Goal: Task Accomplishment & Management: Complete application form

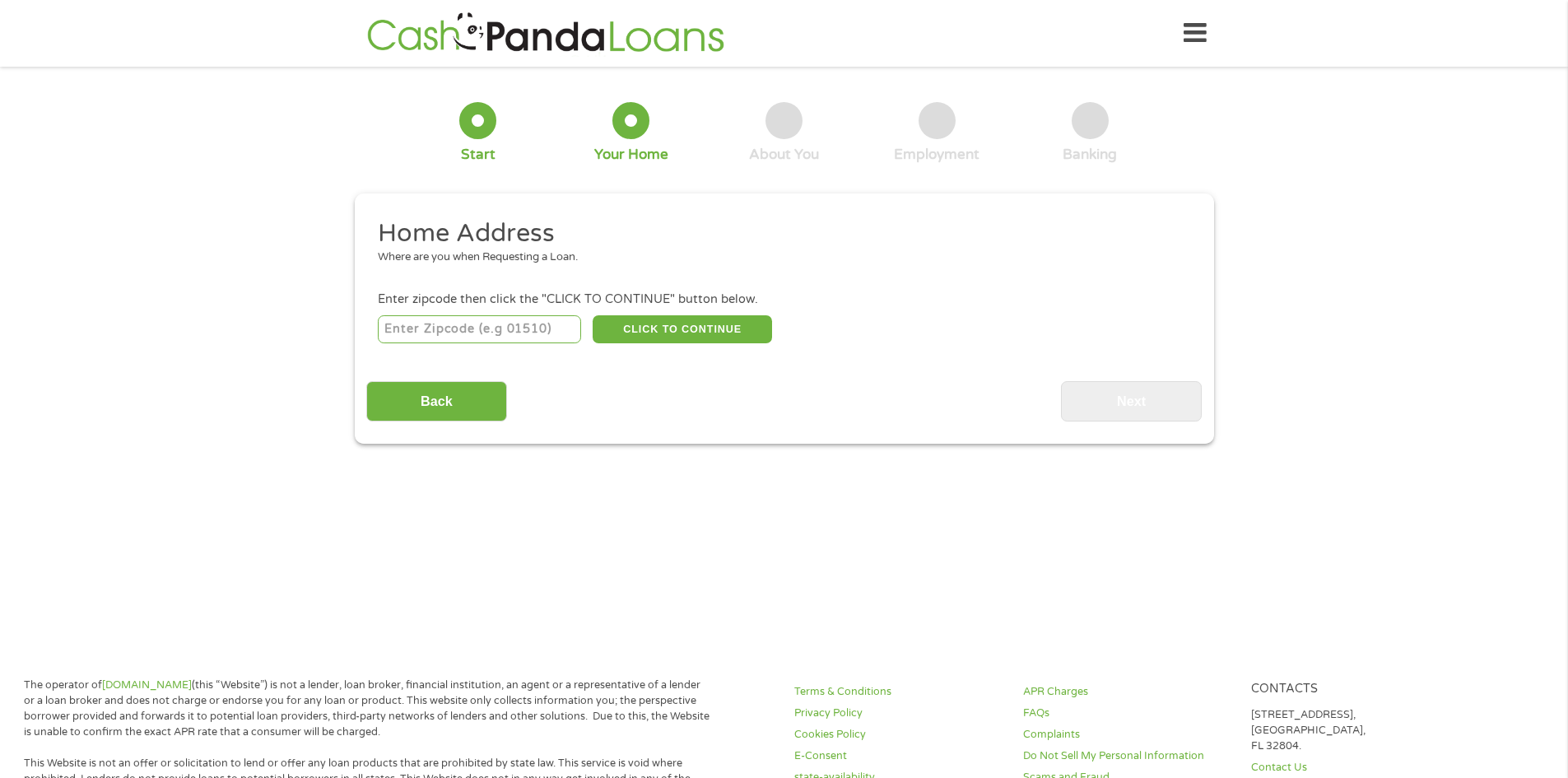
click at [437, 341] on input "number" at bounding box center [479, 329] width 203 height 28
type input "34638"
click at [625, 329] on button "CLICK TO CONTINUE" at bounding box center [682, 329] width 179 height 28
type input "34638"
type input "Land O Lakes"
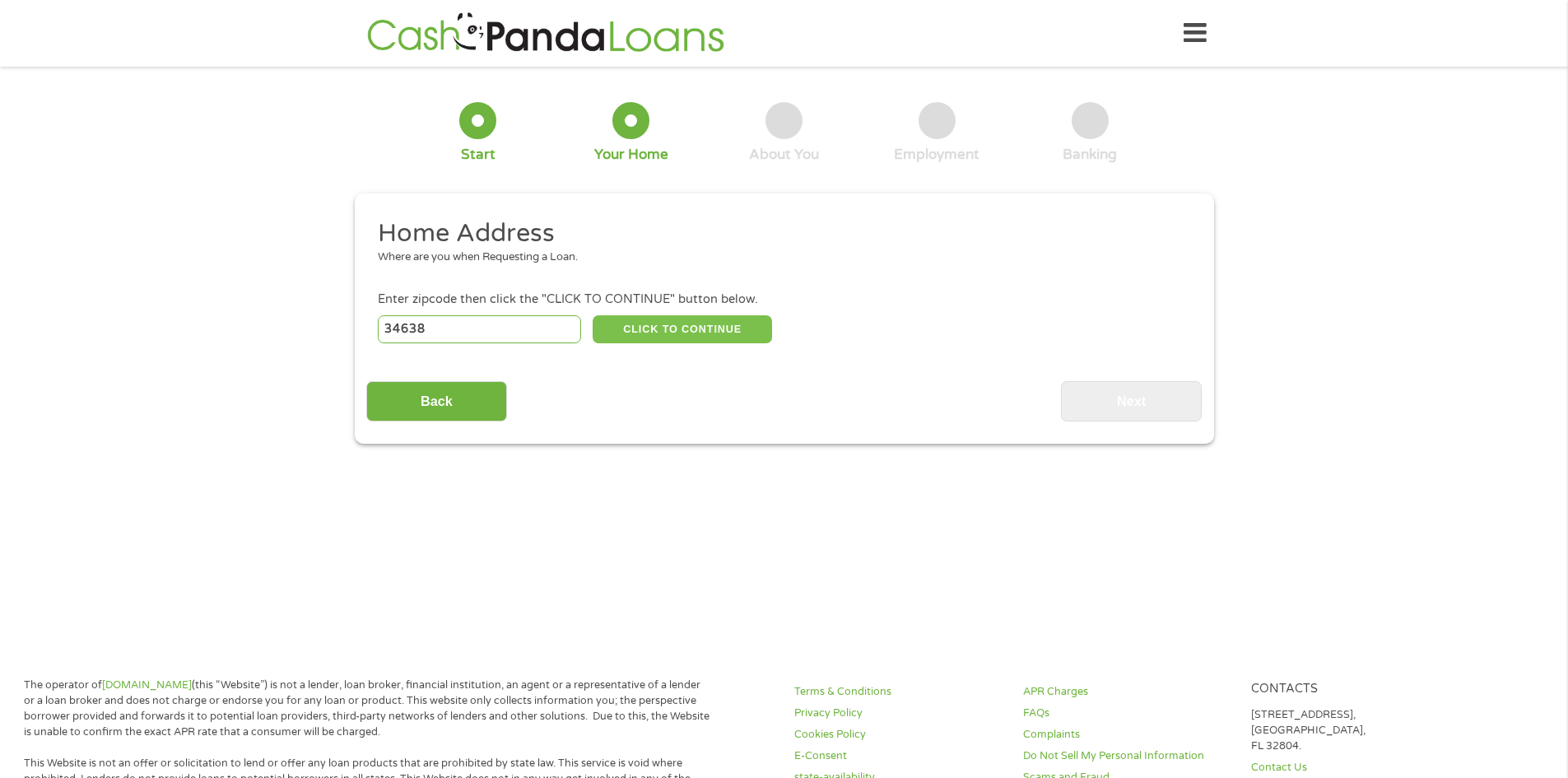
select select "[US_STATE]"
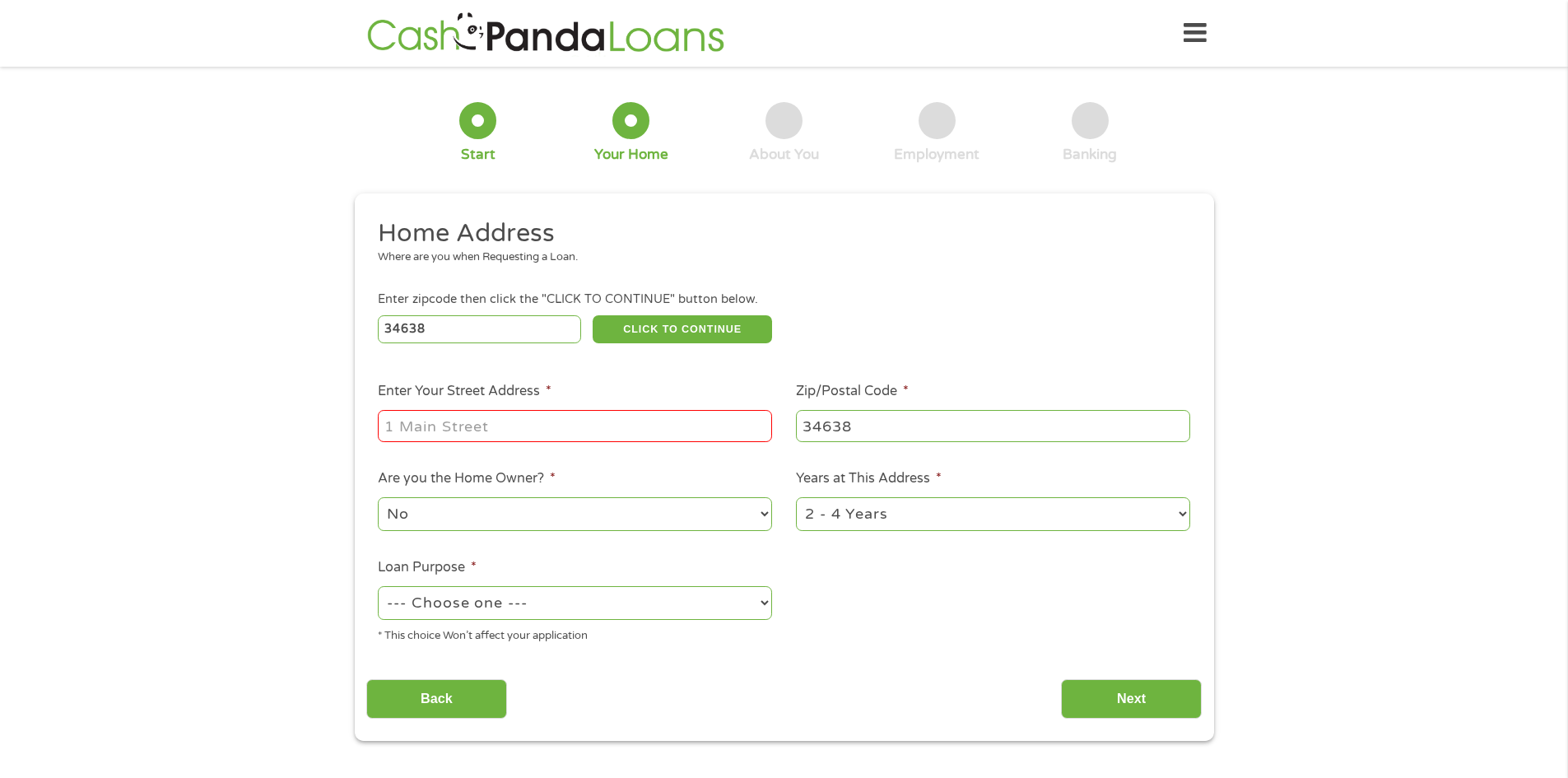
click at [456, 430] on input "Enter Your Street Address *" at bounding box center [575, 425] width 395 height 32
type input "2"
type input "[STREET_ADDRESS]"
select select "no"
select select "60months"
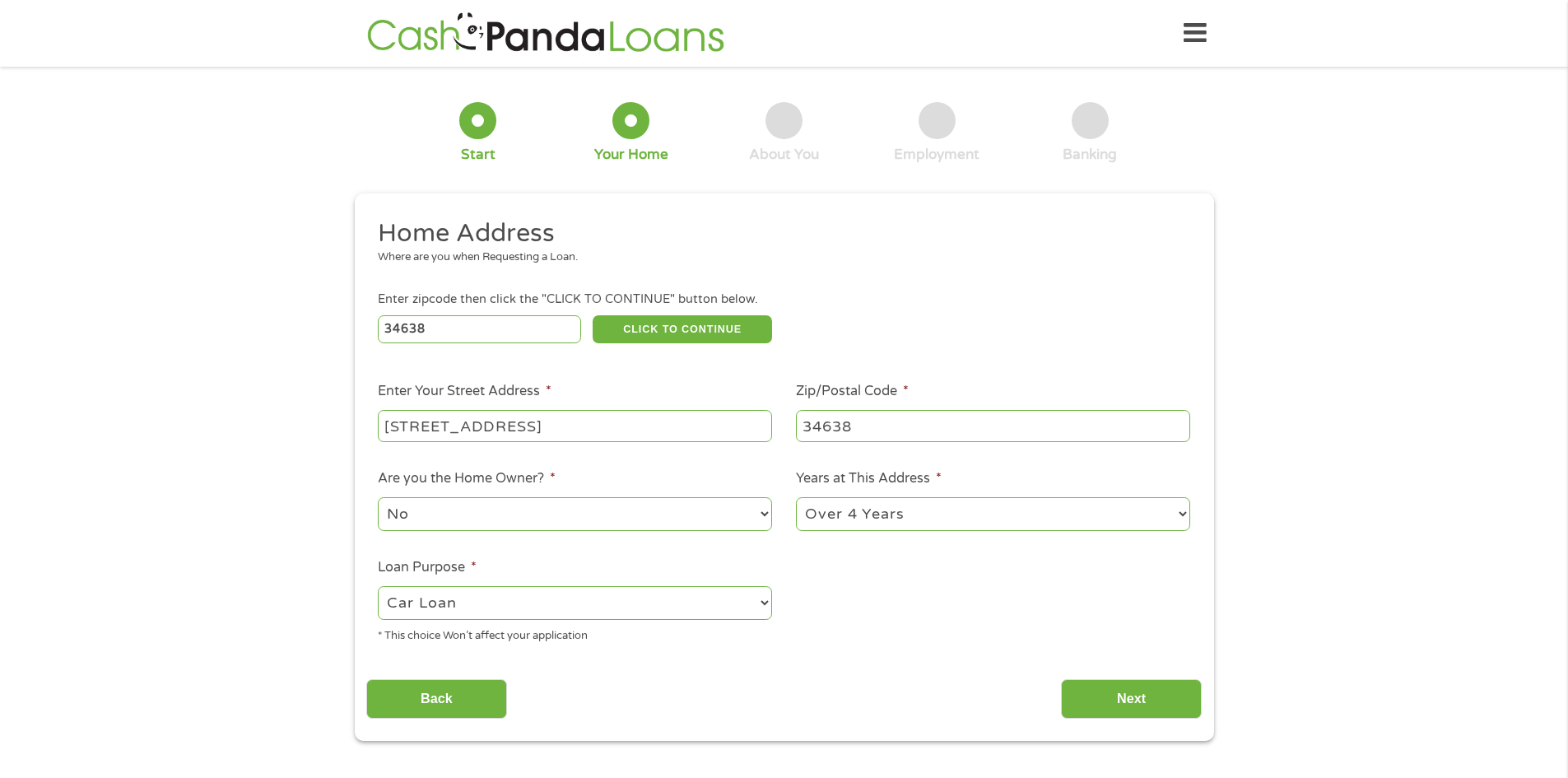
select select "shorttermcash"
click at [1122, 713] on input "Next" at bounding box center [1131, 699] width 141 height 40
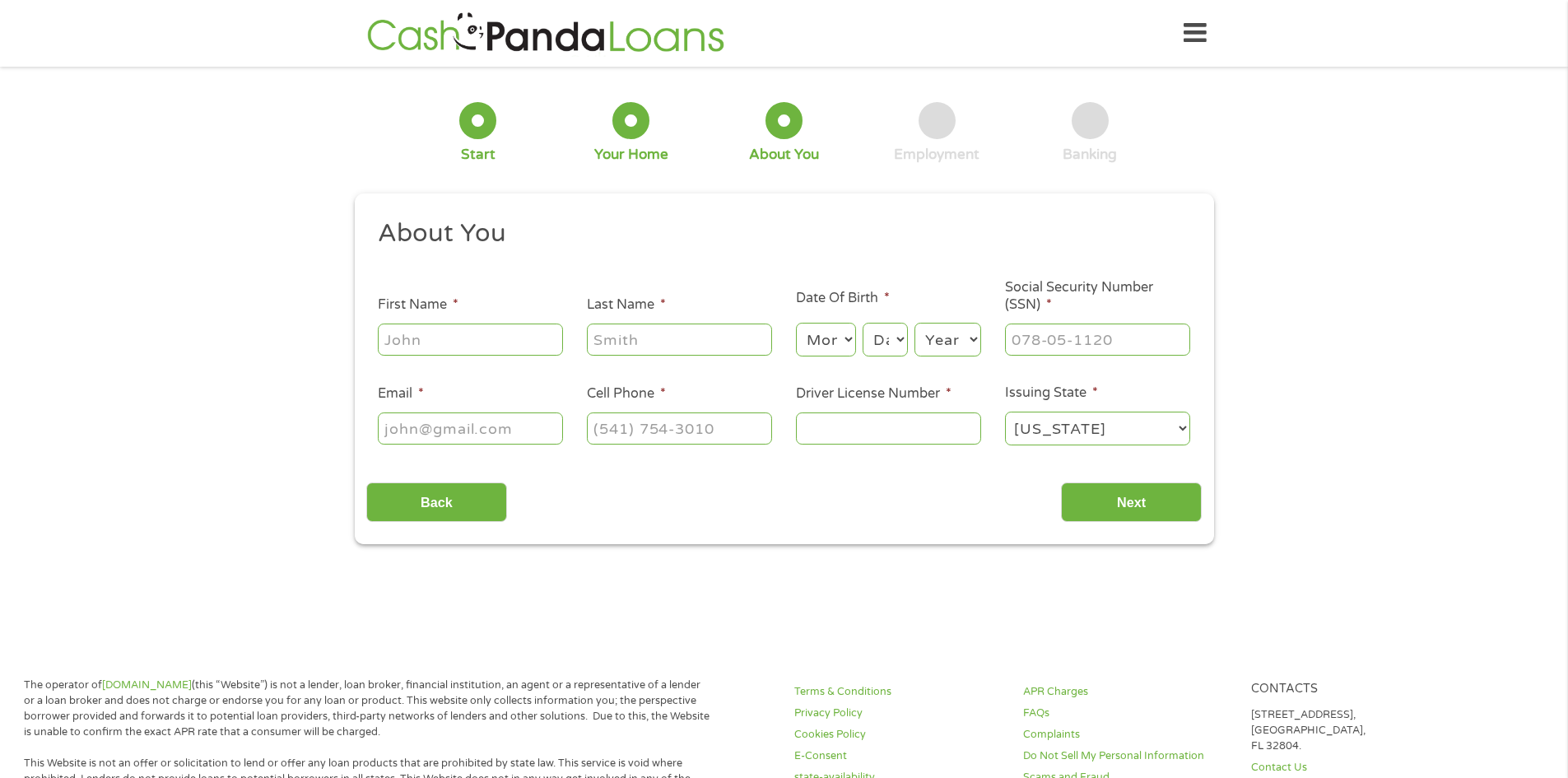
click at [477, 344] on input "First Name *" at bounding box center [469, 339] width 185 height 32
type input "[PERSON_NAME]"
select select "4"
select select "11"
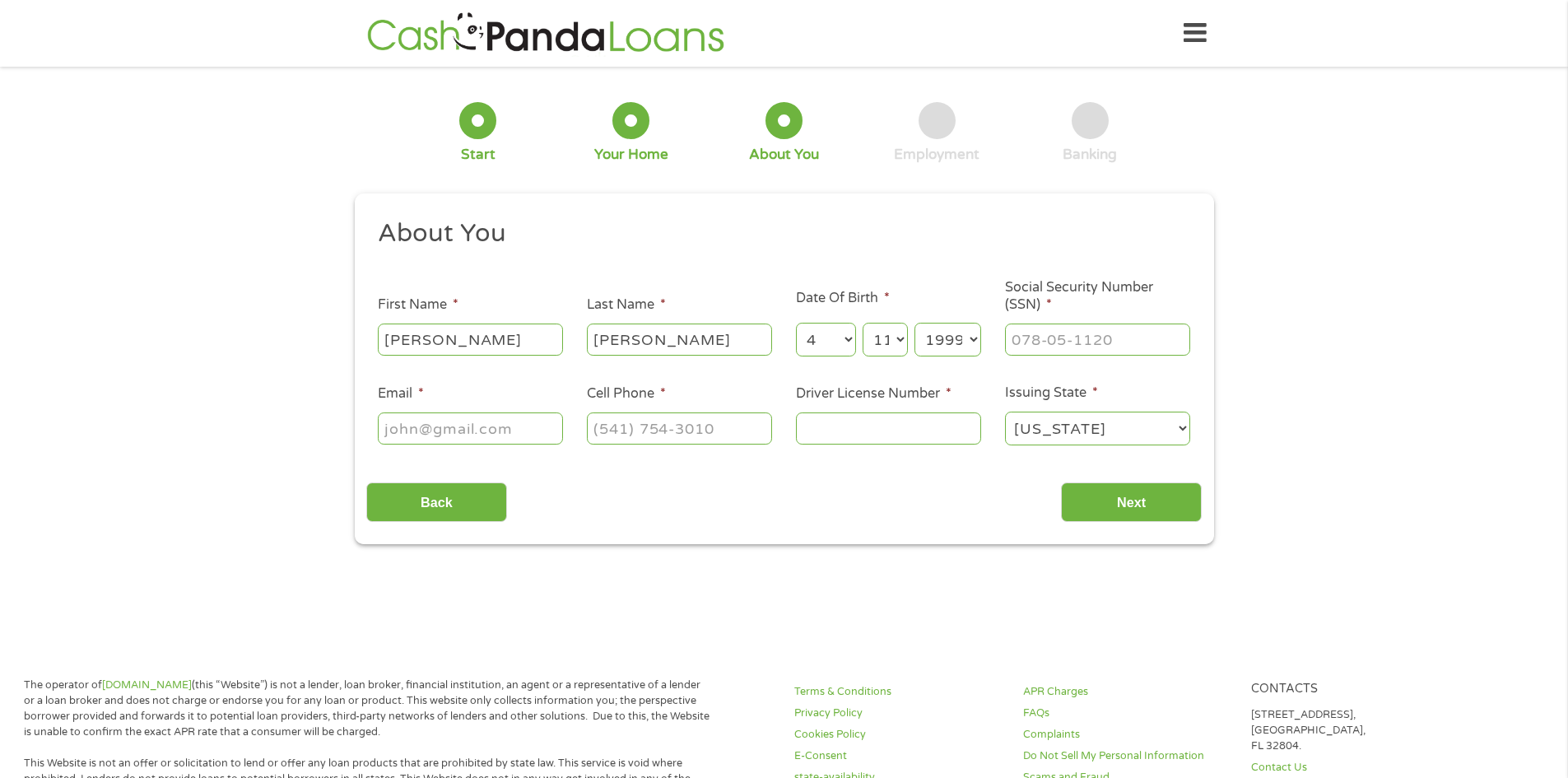
select select "1993"
type input "181-74-6463"
type input "[EMAIL_ADDRESS][DOMAIN_NAME]"
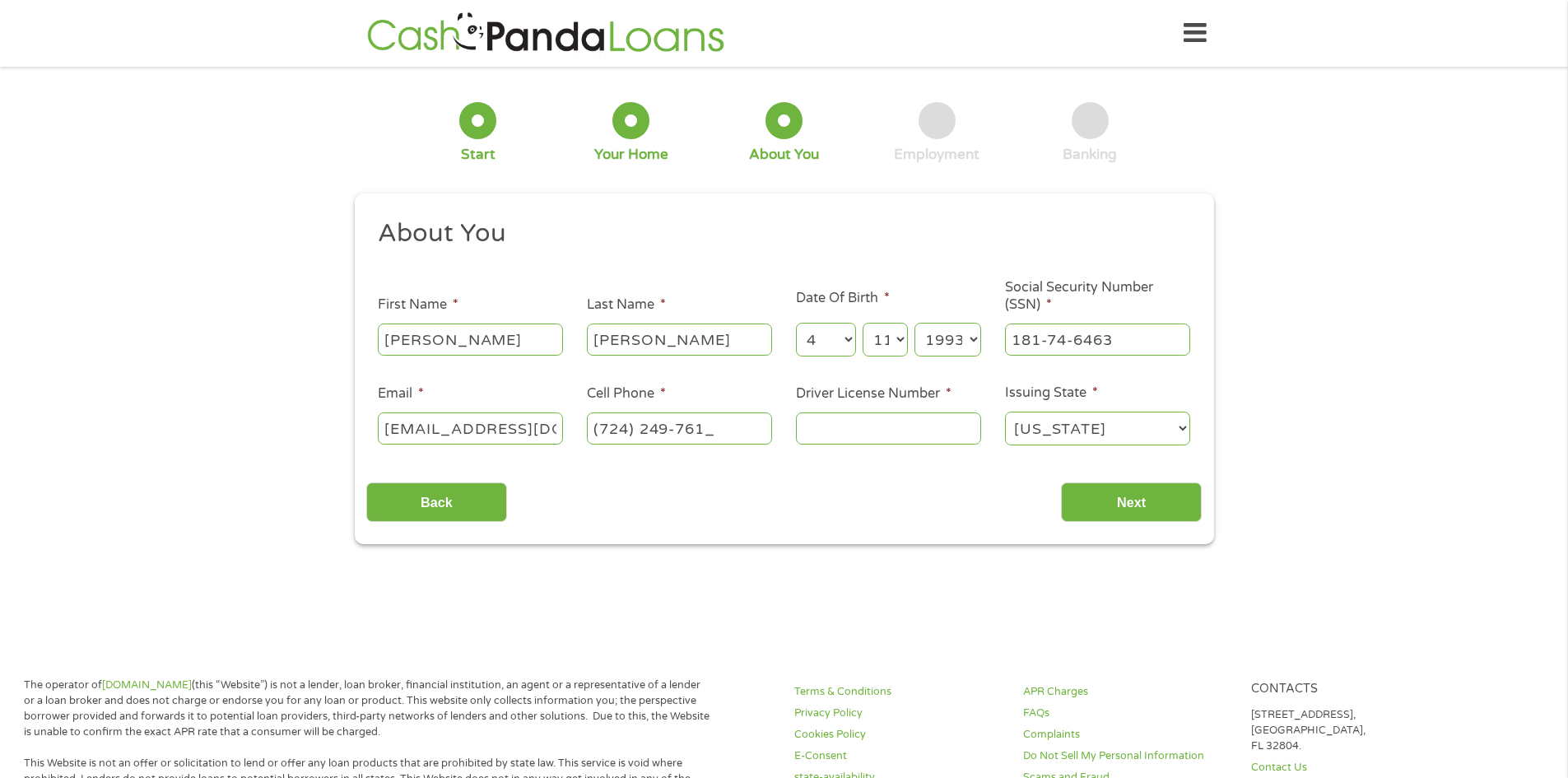
type input "[PHONE_NUMBER]"
type input "30026275"
select select "[US_STATE]"
click at [1107, 505] on input "Next" at bounding box center [1131, 503] width 141 height 40
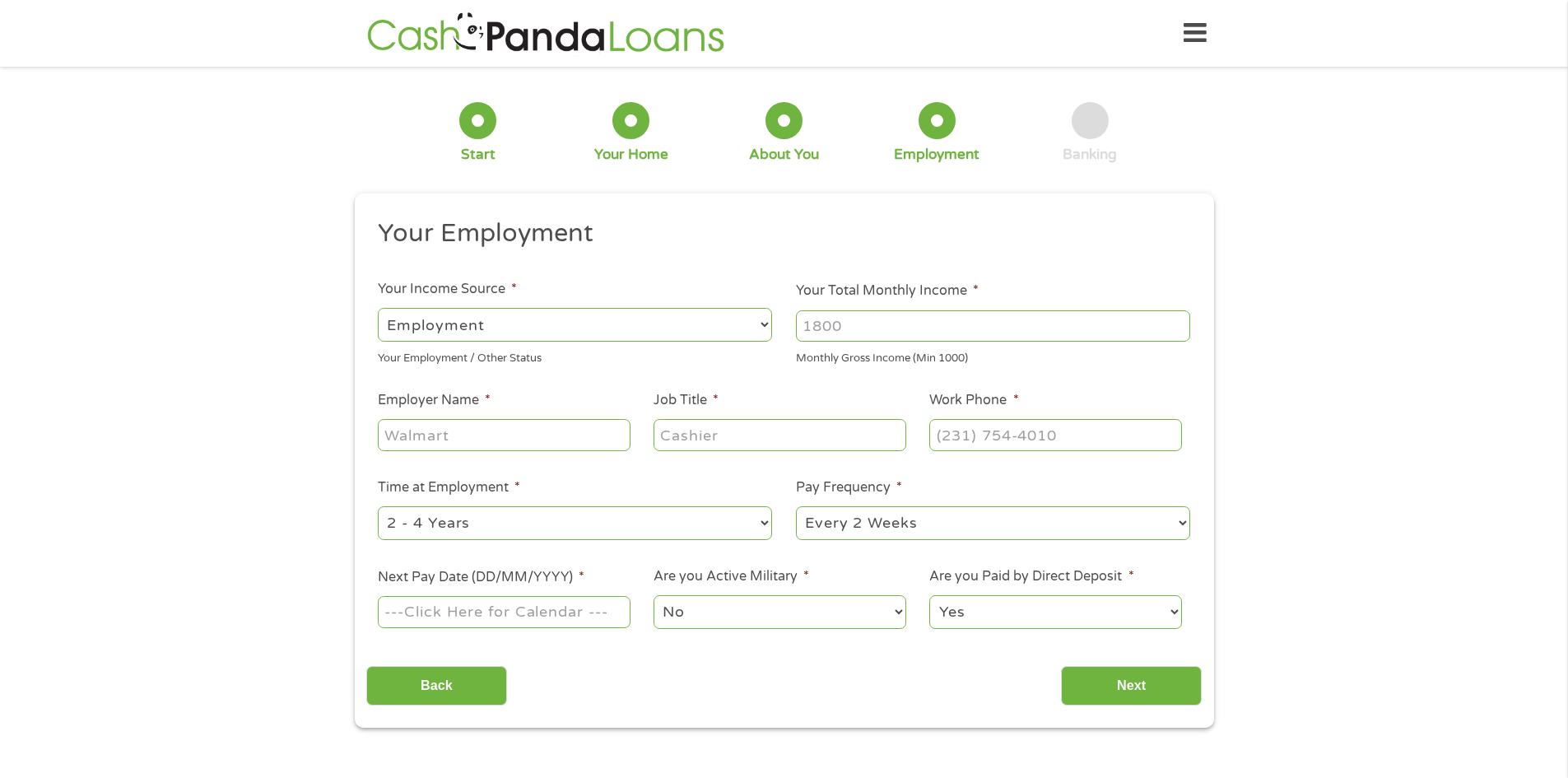
scroll to position [7, 7]
click at [841, 327] on input "Your Total Monthly Income *" at bounding box center [993, 326] width 395 height 32
type input "8"
type input "7000"
type input "Kensington Group"
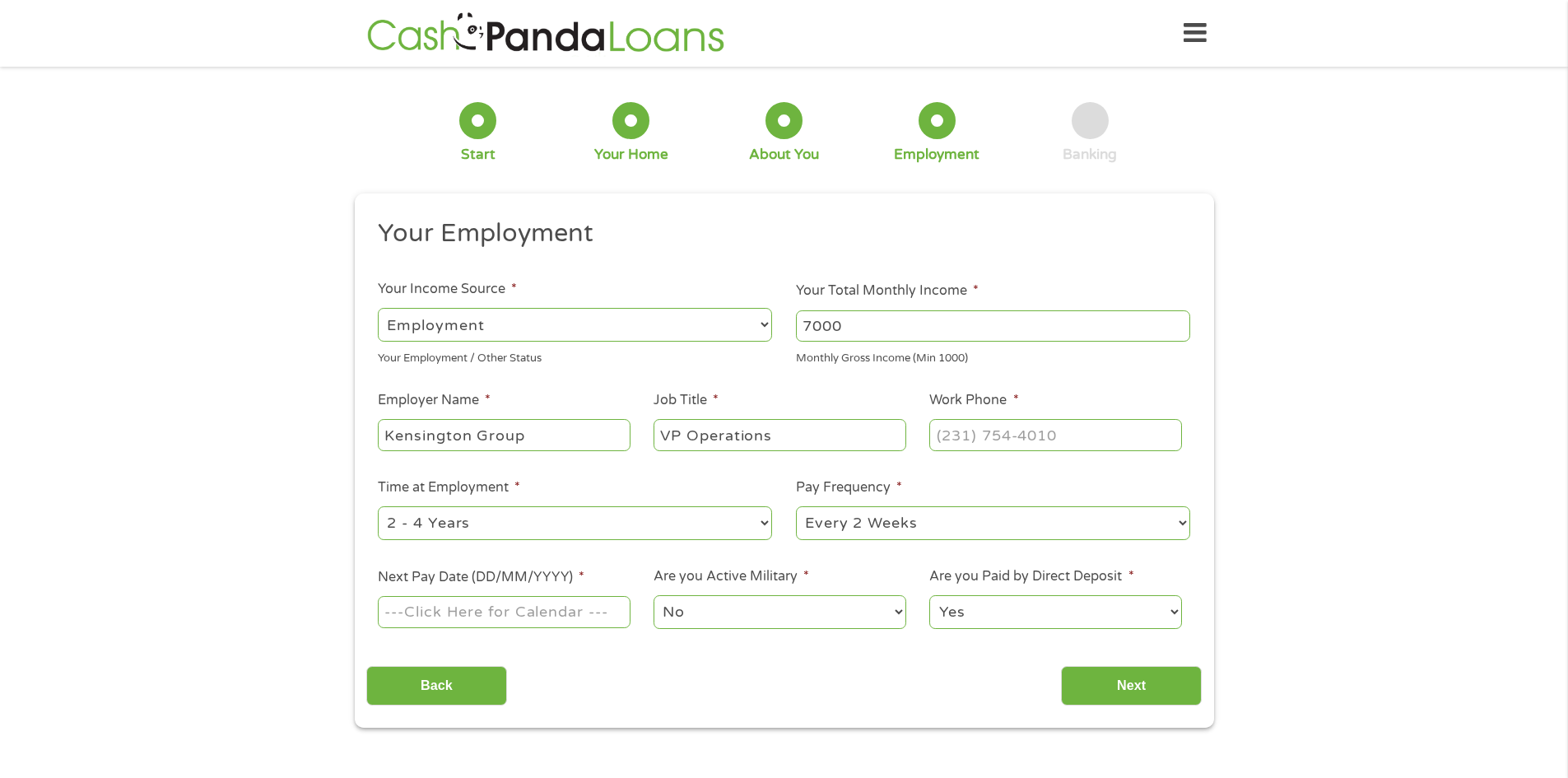
type input "VP Operations"
type input "[PHONE_NUMBER]"
select select "60months"
select select "semimonthly"
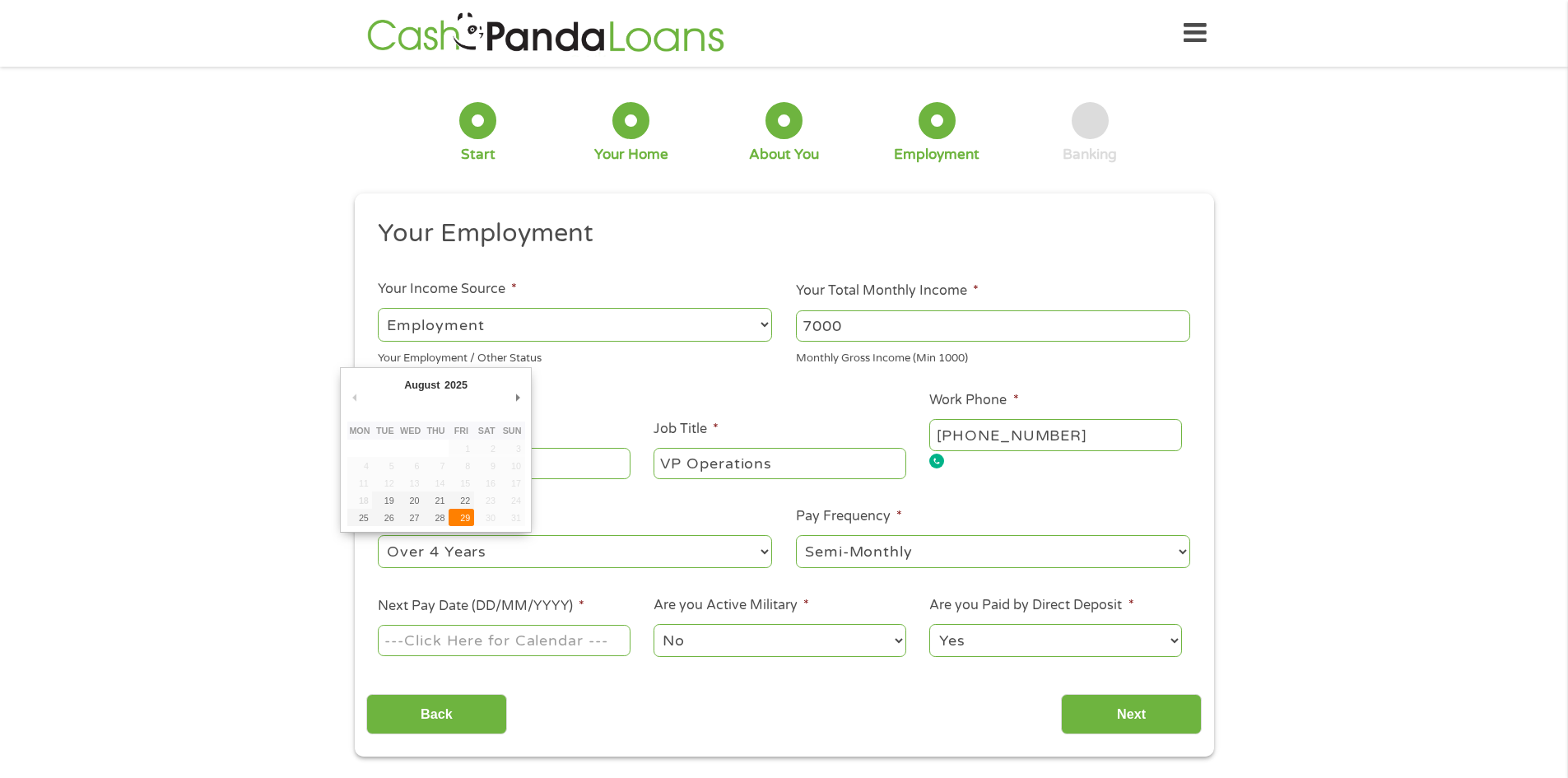
type input "[DATE]"
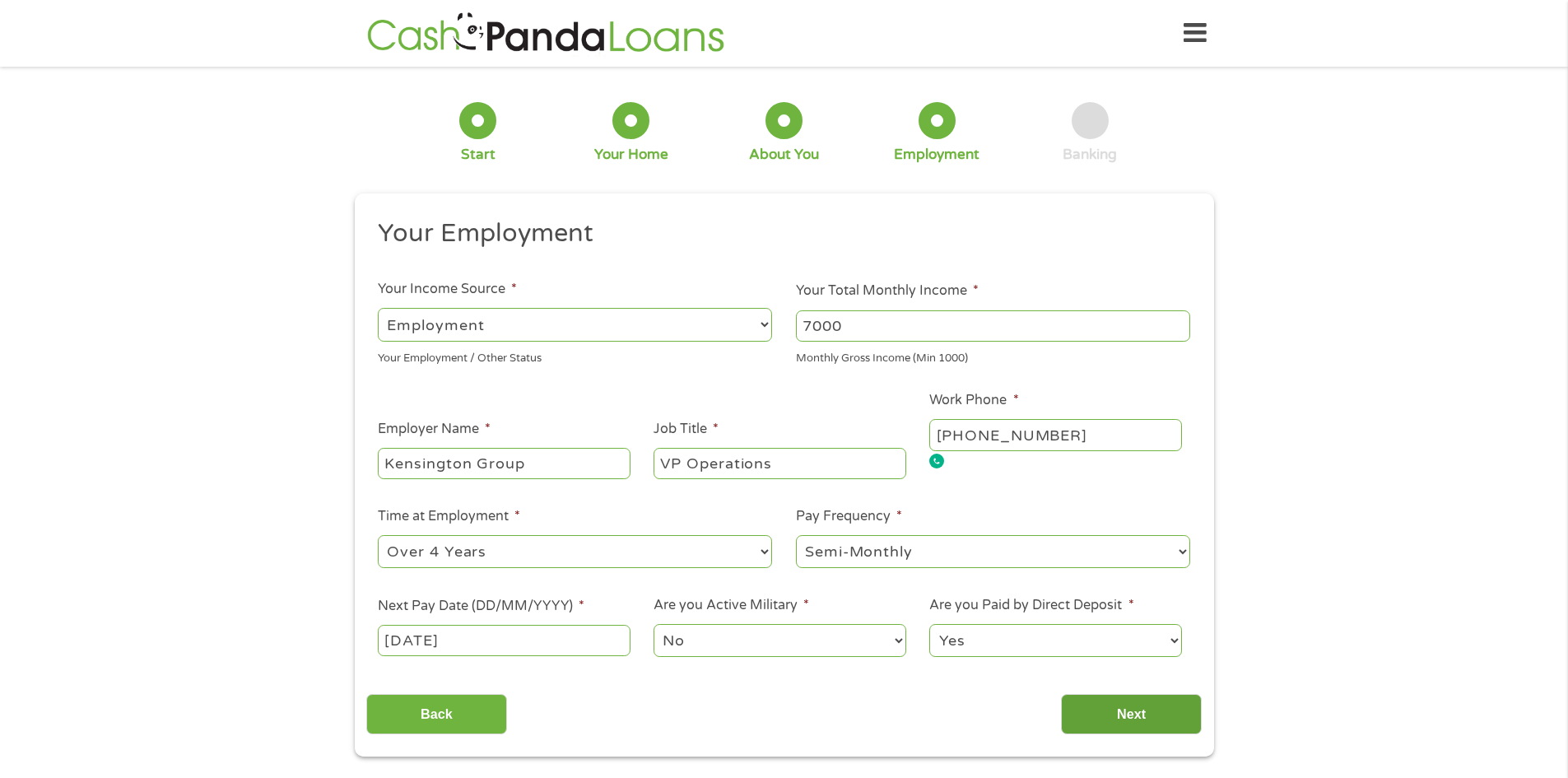
click at [1109, 710] on input "Next" at bounding box center [1131, 714] width 141 height 40
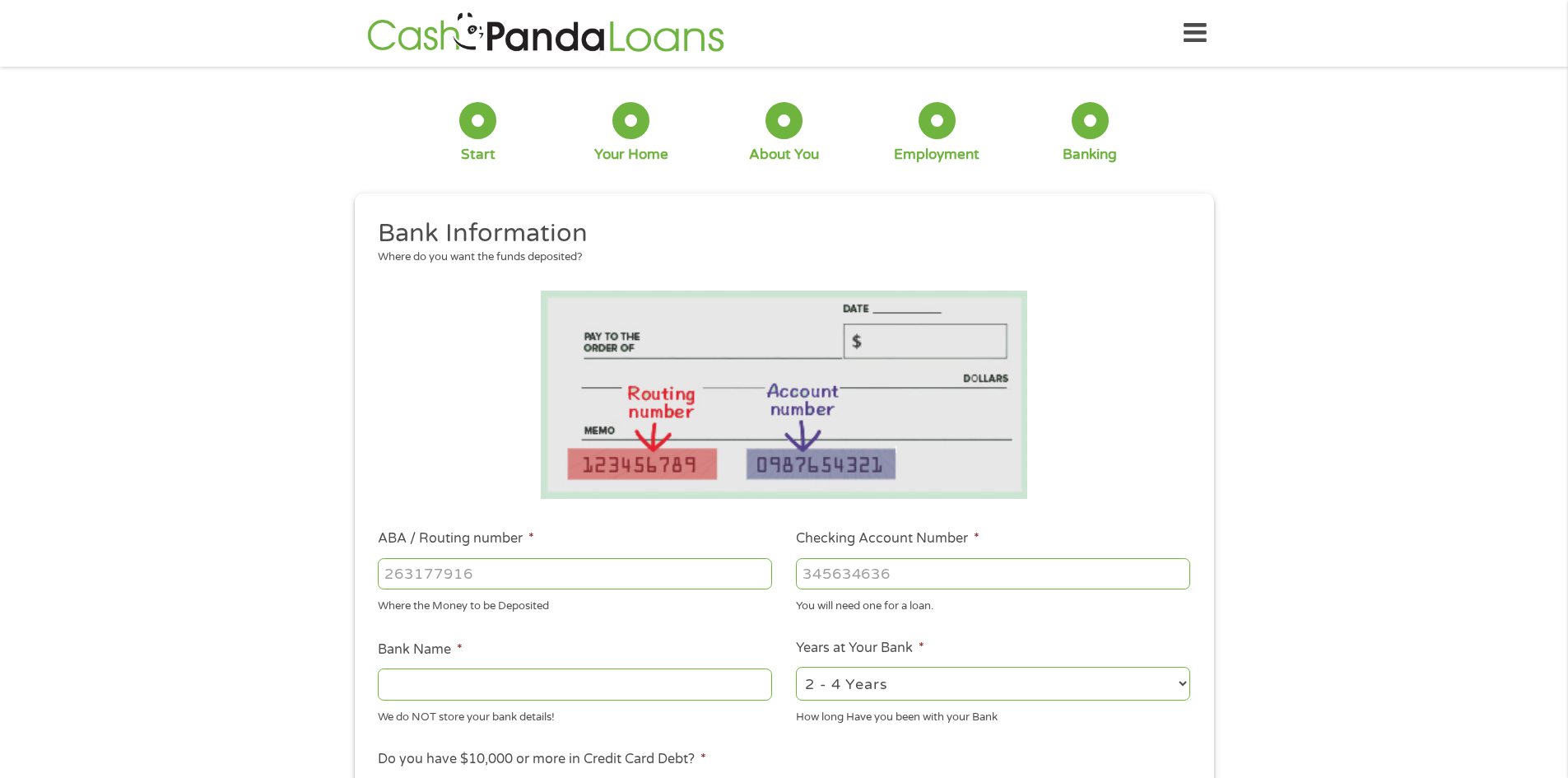
click at [433, 565] on input "ABA / Routing number *" at bounding box center [575, 574] width 395 height 32
type input "0"
click at [486, 572] on input "ABA / Routing number *" at bounding box center [575, 574] width 395 height 32
paste input "0"
type input "083000137"
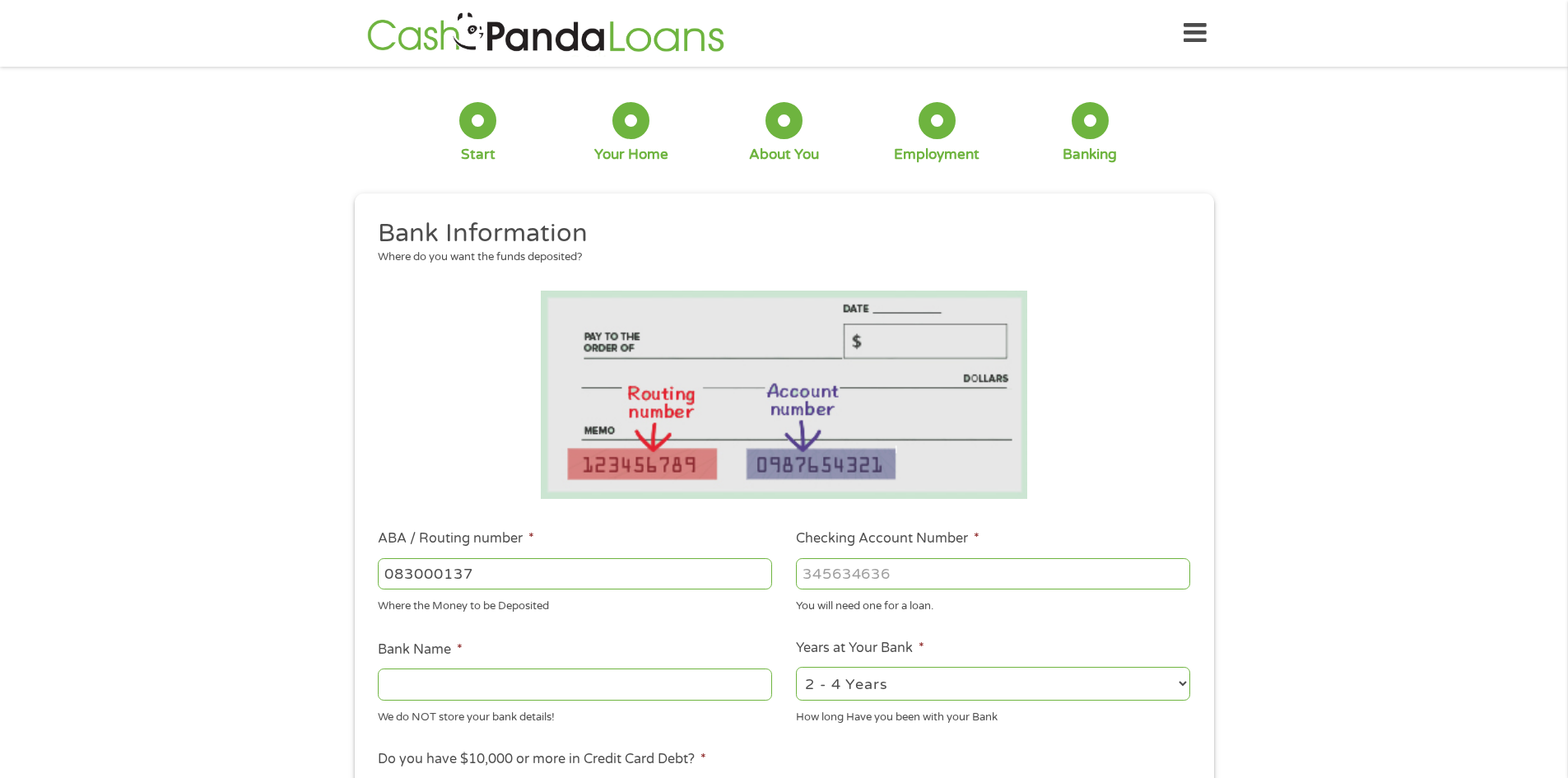
type input "JPMORGAN CHASE BANK NA"
type input "2901682873"
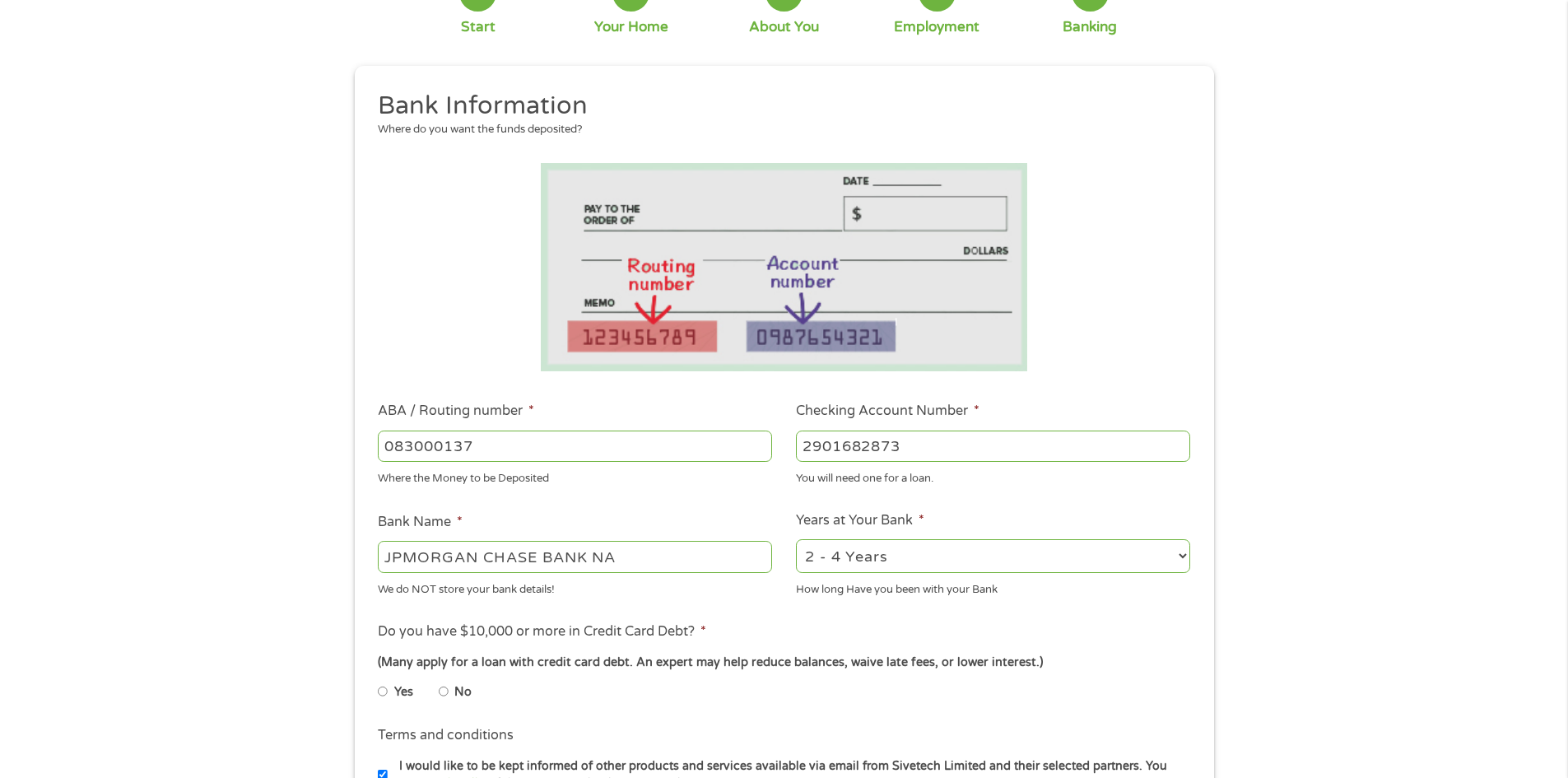
scroll to position [412, 0]
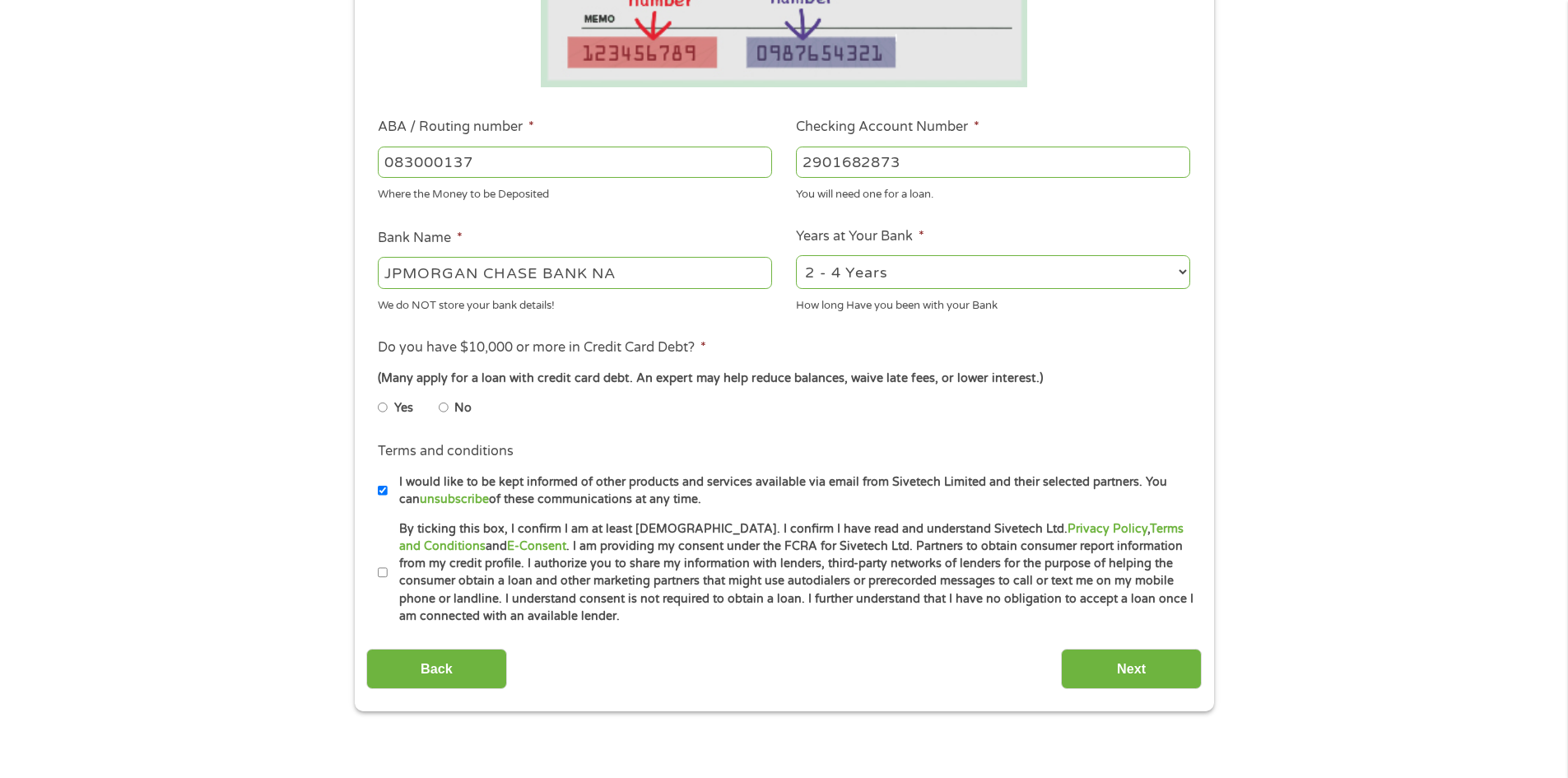
click at [443, 405] on input "No" at bounding box center [443, 408] width 10 height 27
radio input "true"
click at [381, 491] on input "I would like to be kept informed of other products and services available via e…" at bounding box center [382, 491] width 10 height 27
checkbox input "false"
click at [378, 577] on input "By ticking this box, I confirm I am at least [DEMOGRAPHIC_DATA]. I confirm I ha…" at bounding box center [382, 573] width 10 height 27
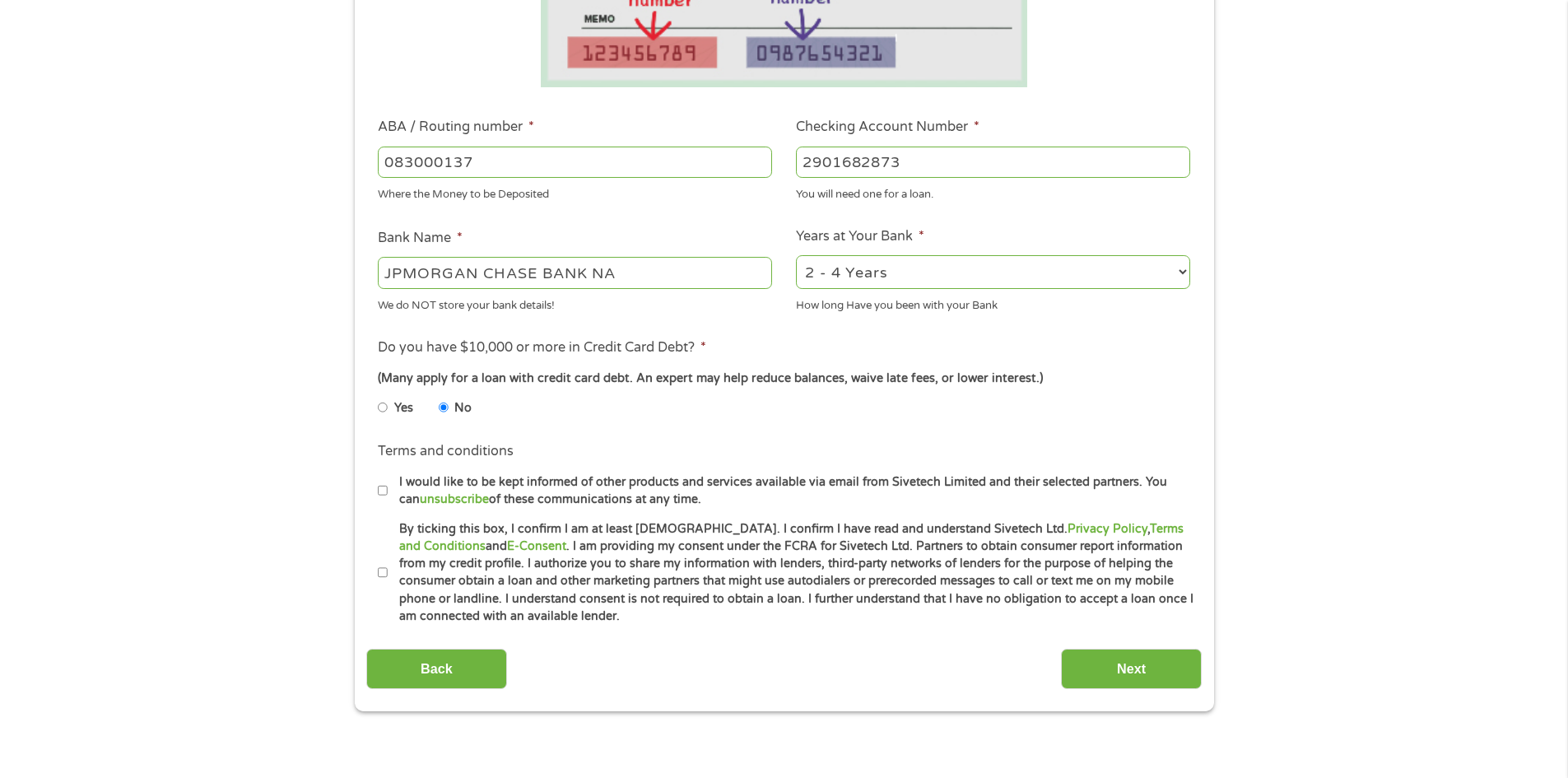
checkbox input "true"
click at [1122, 671] on input "Next" at bounding box center [1131, 669] width 141 height 40
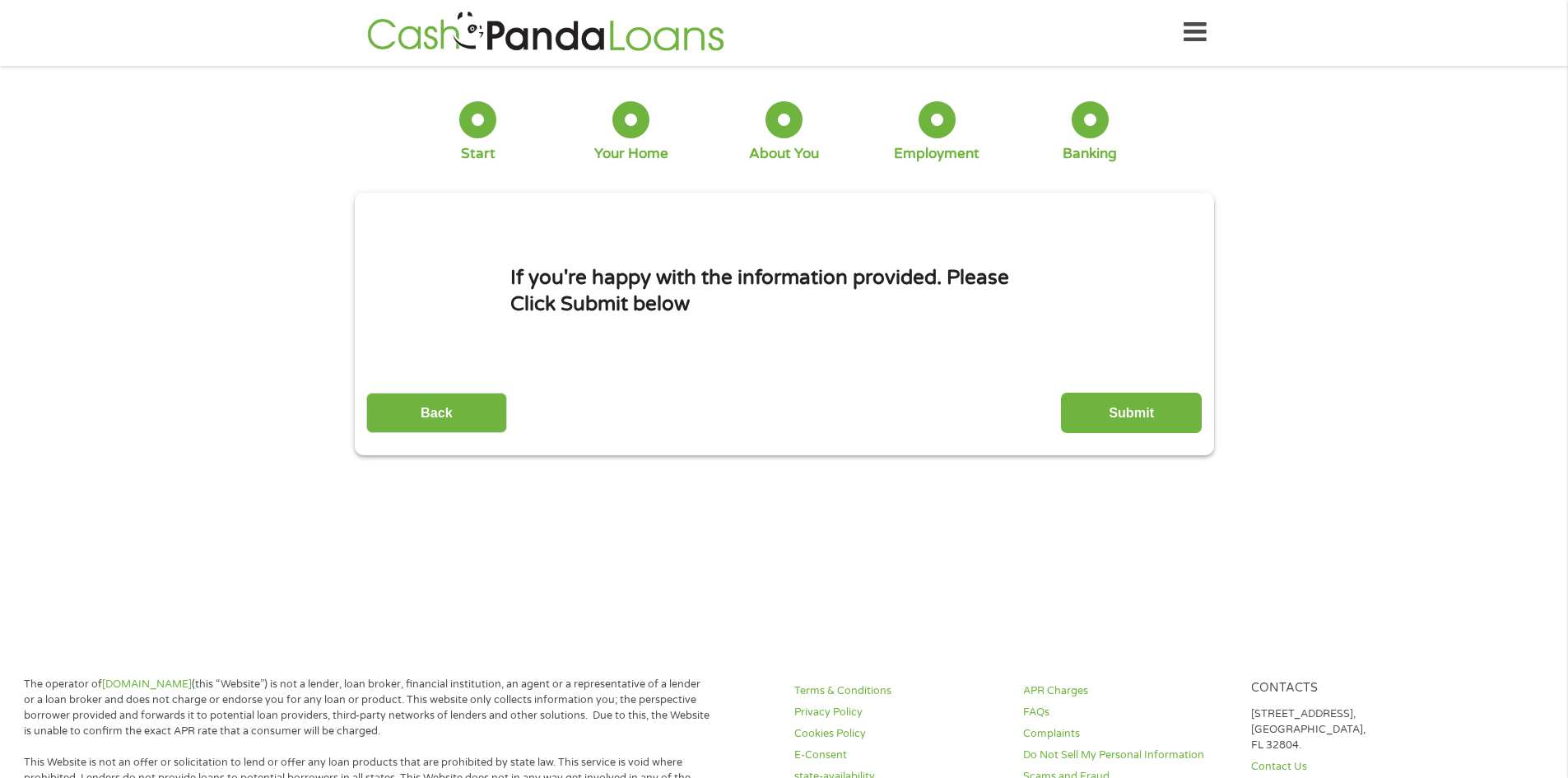
scroll to position [0, 0]
click at [1138, 419] on input "Submit" at bounding box center [1131, 414] width 141 height 40
